Goal: Information Seeking & Learning: Compare options

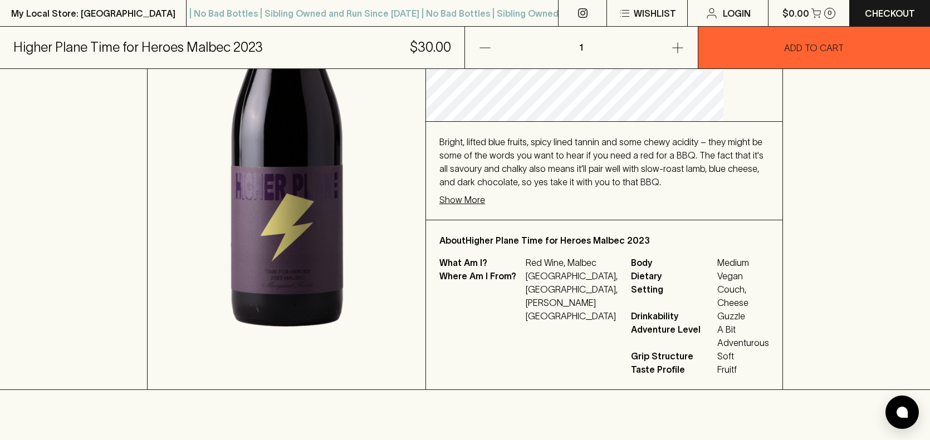
scroll to position [284, 0]
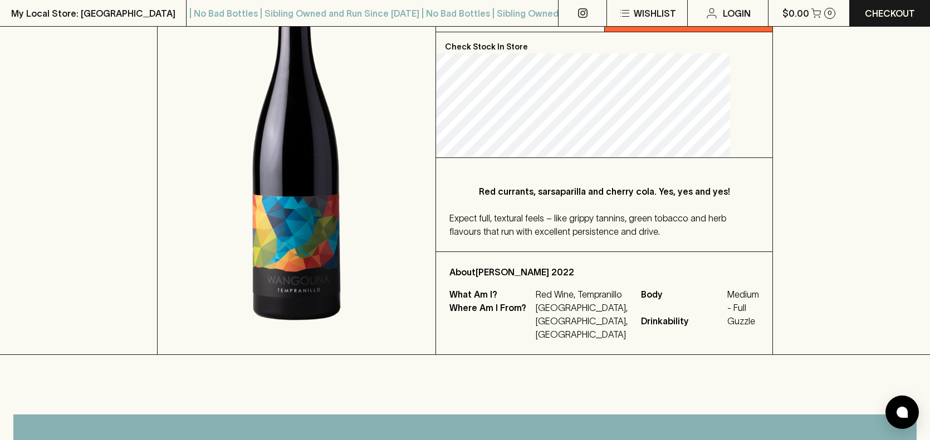
scroll to position [209, 0]
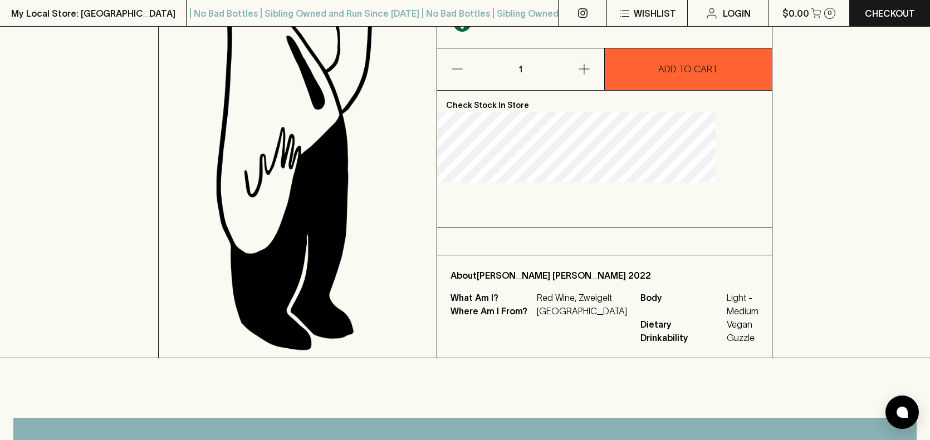
scroll to position [195, 0]
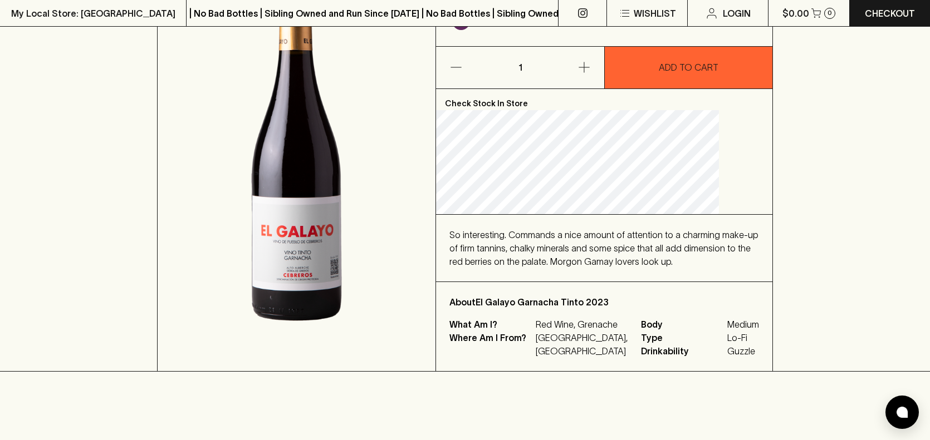
scroll to position [197, 0]
